Goal: Information Seeking & Learning: Understand process/instructions

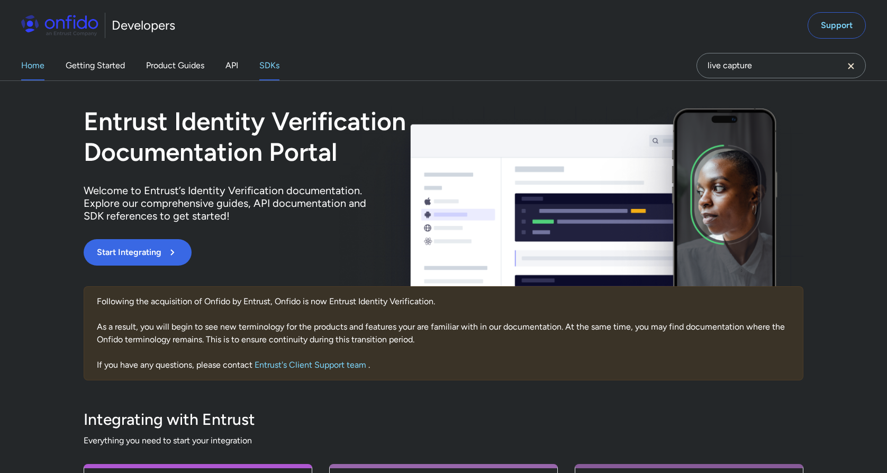
click at [270, 65] on link "SDKs" at bounding box center [269, 66] width 20 height 30
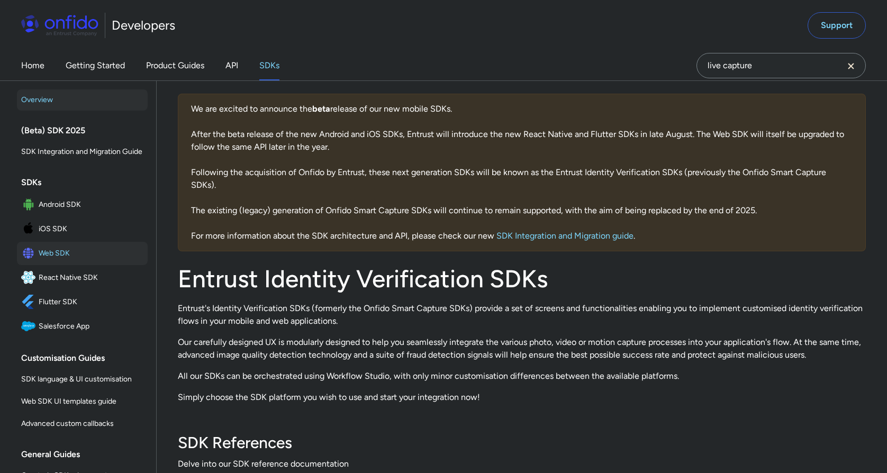
click at [55, 258] on span "Web SDK" at bounding box center [91, 253] width 105 height 15
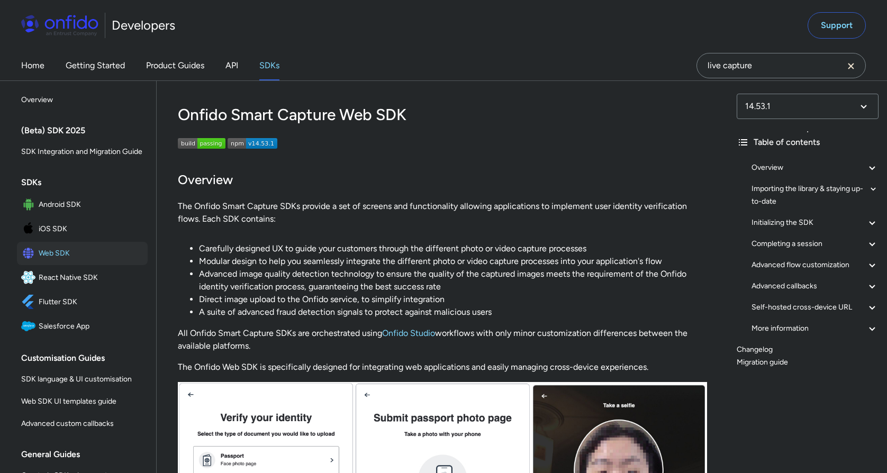
click at [756, 349] on link "Changelog" at bounding box center [808, 350] width 142 height 13
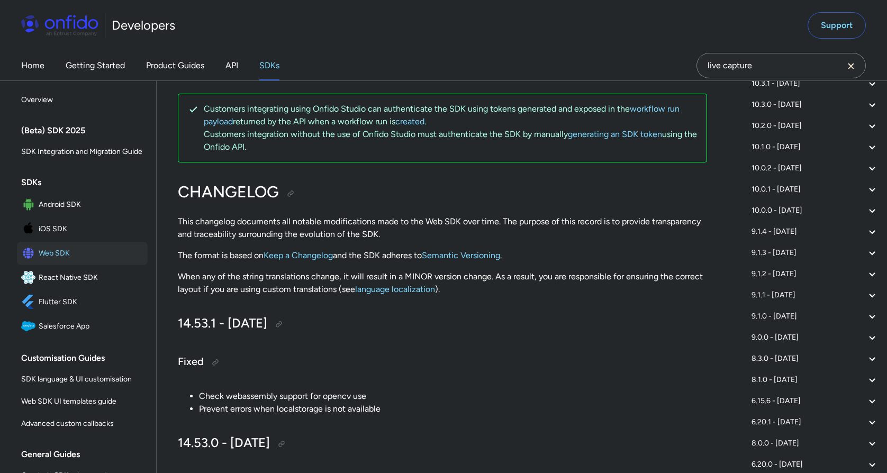
scroll to position [1631, 0]
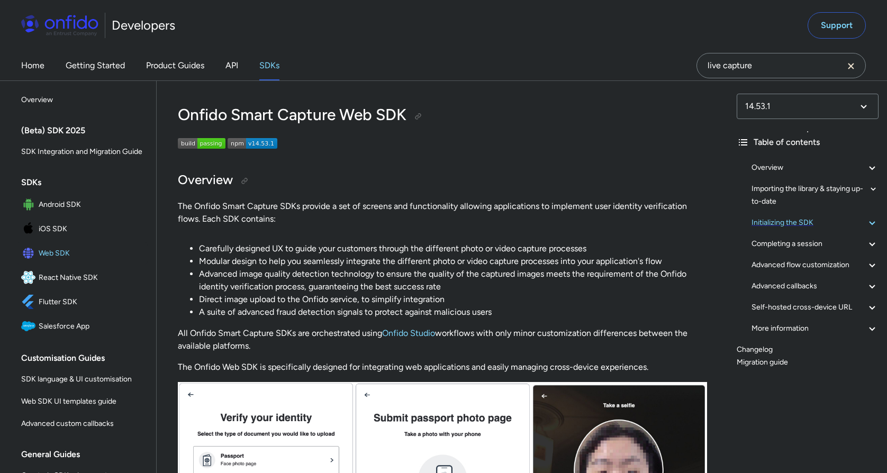
click at [805, 223] on div "Initializing the SDK" at bounding box center [815, 222] width 127 height 13
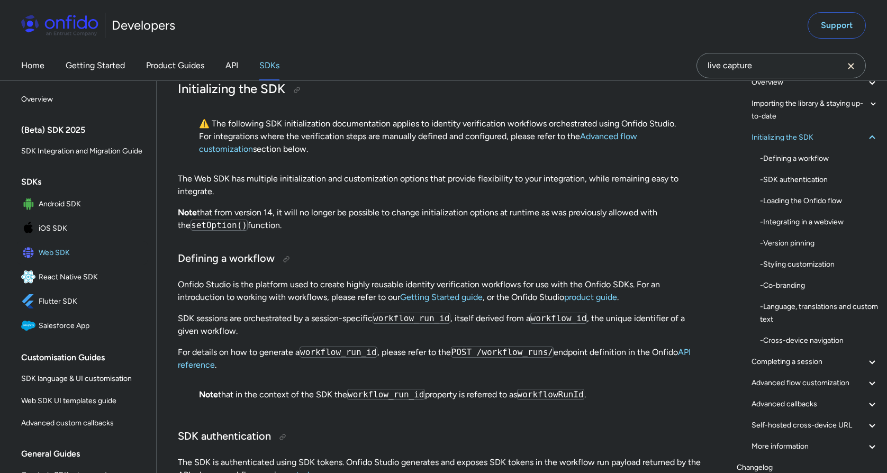
scroll to position [78, 0]
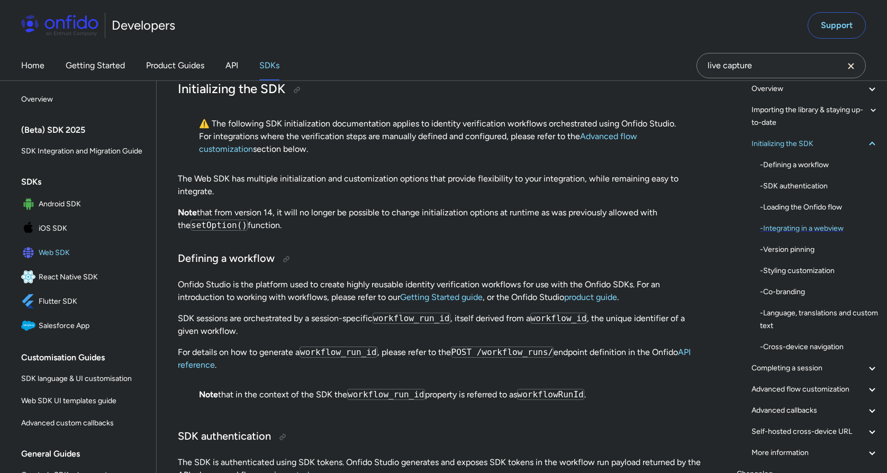
click at [825, 227] on div "- Integrating in a webview" at bounding box center [819, 228] width 119 height 13
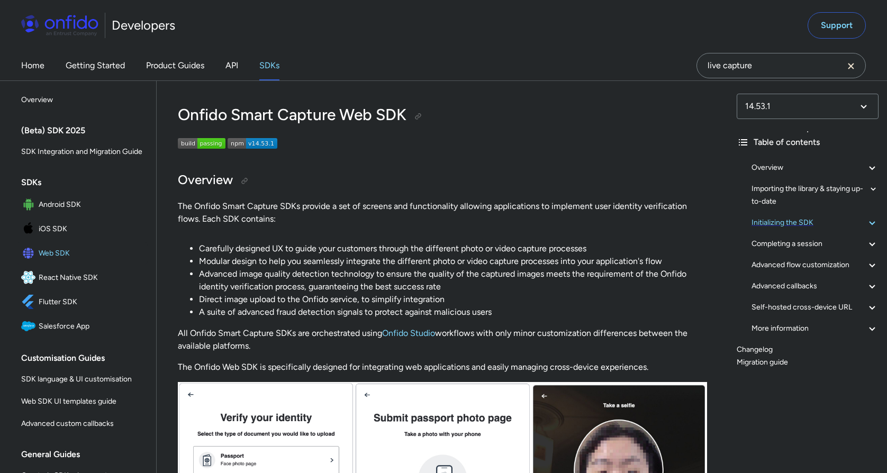
click at [800, 225] on div "Initializing the SDK" at bounding box center [815, 222] width 127 height 13
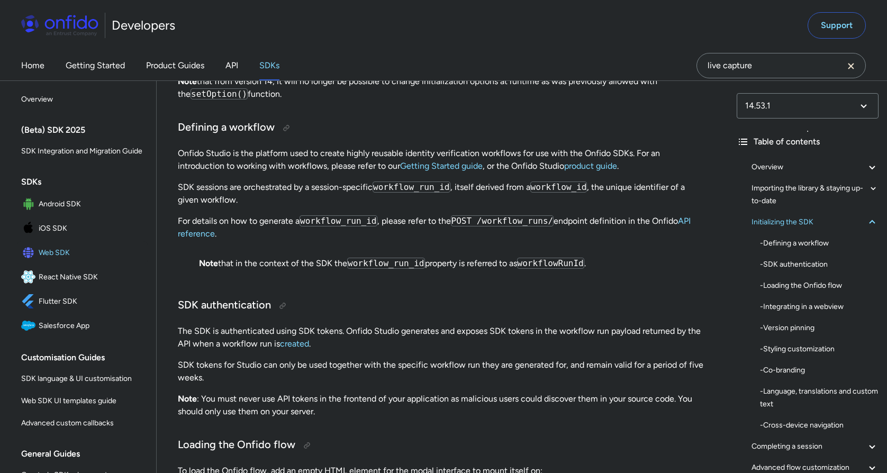
scroll to position [2257, 0]
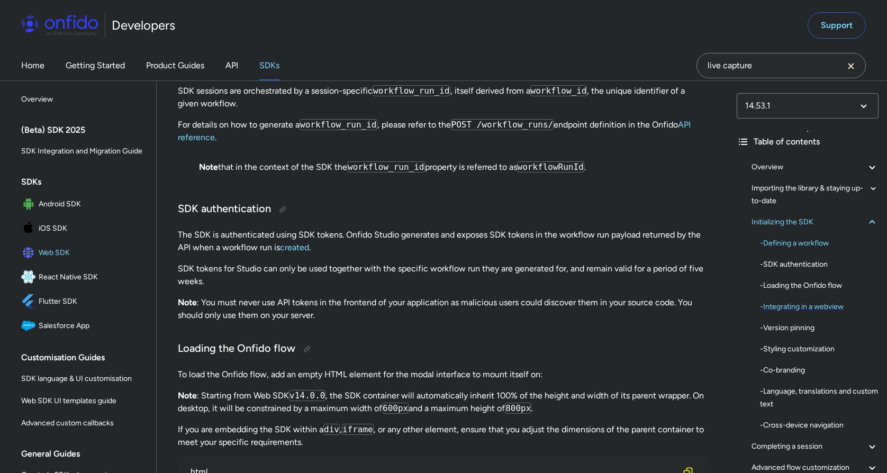
click at [826, 304] on div "- Integrating in a webview" at bounding box center [819, 307] width 119 height 13
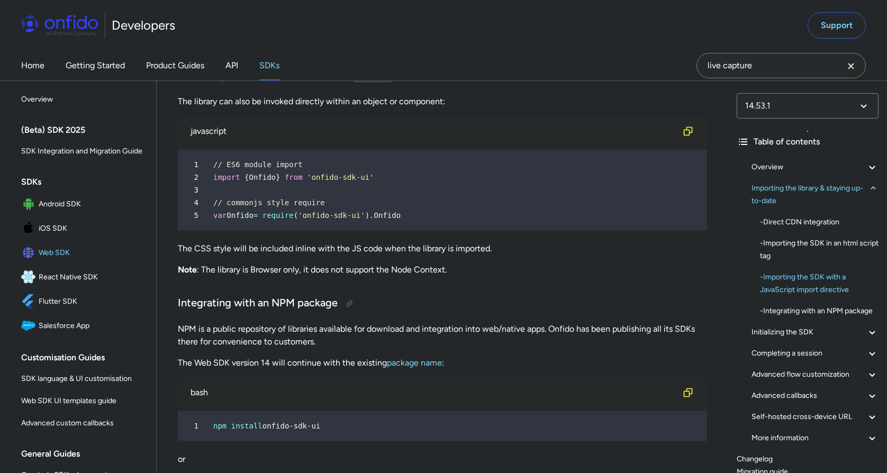
scroll to position [1235, 0]
